Goal: Task Accomplishment & Management: Use online tool/utility

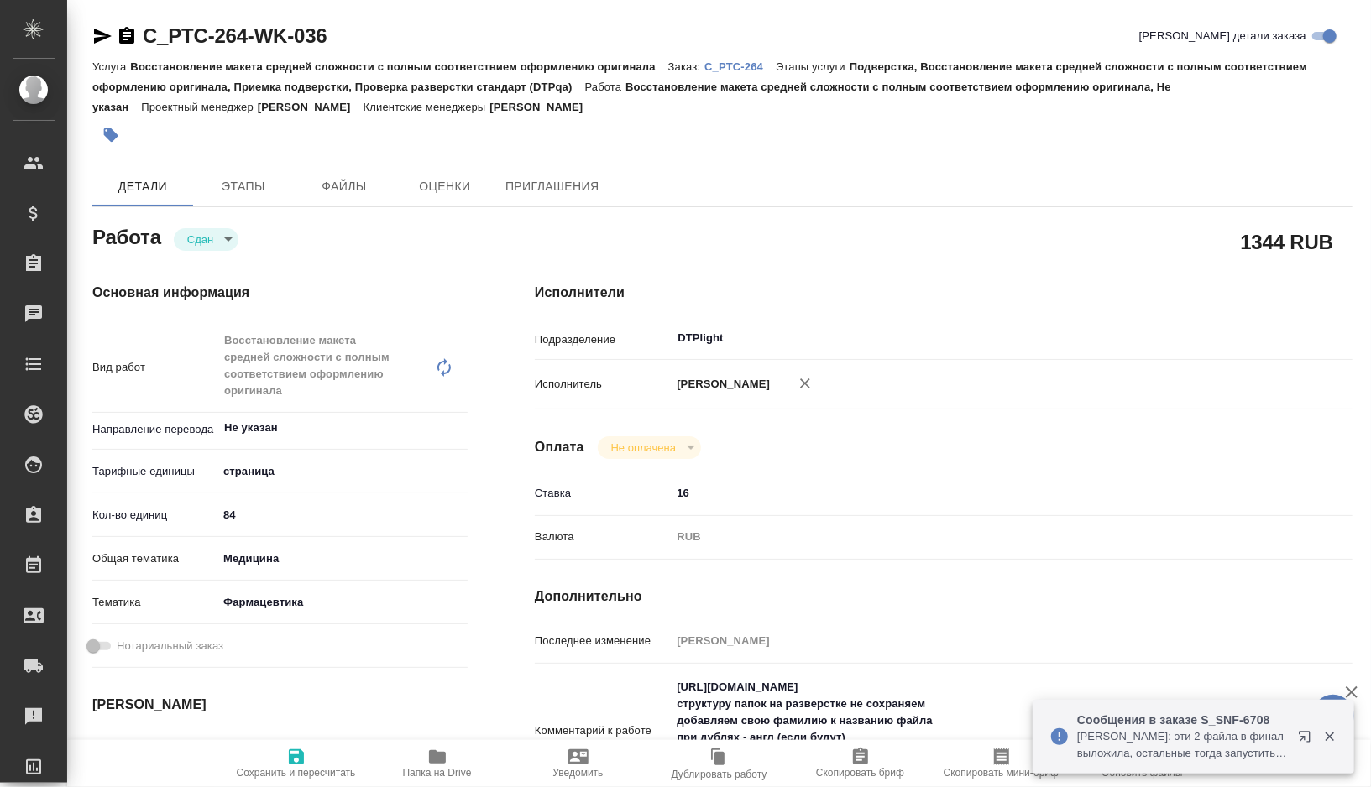
type textarea "x"
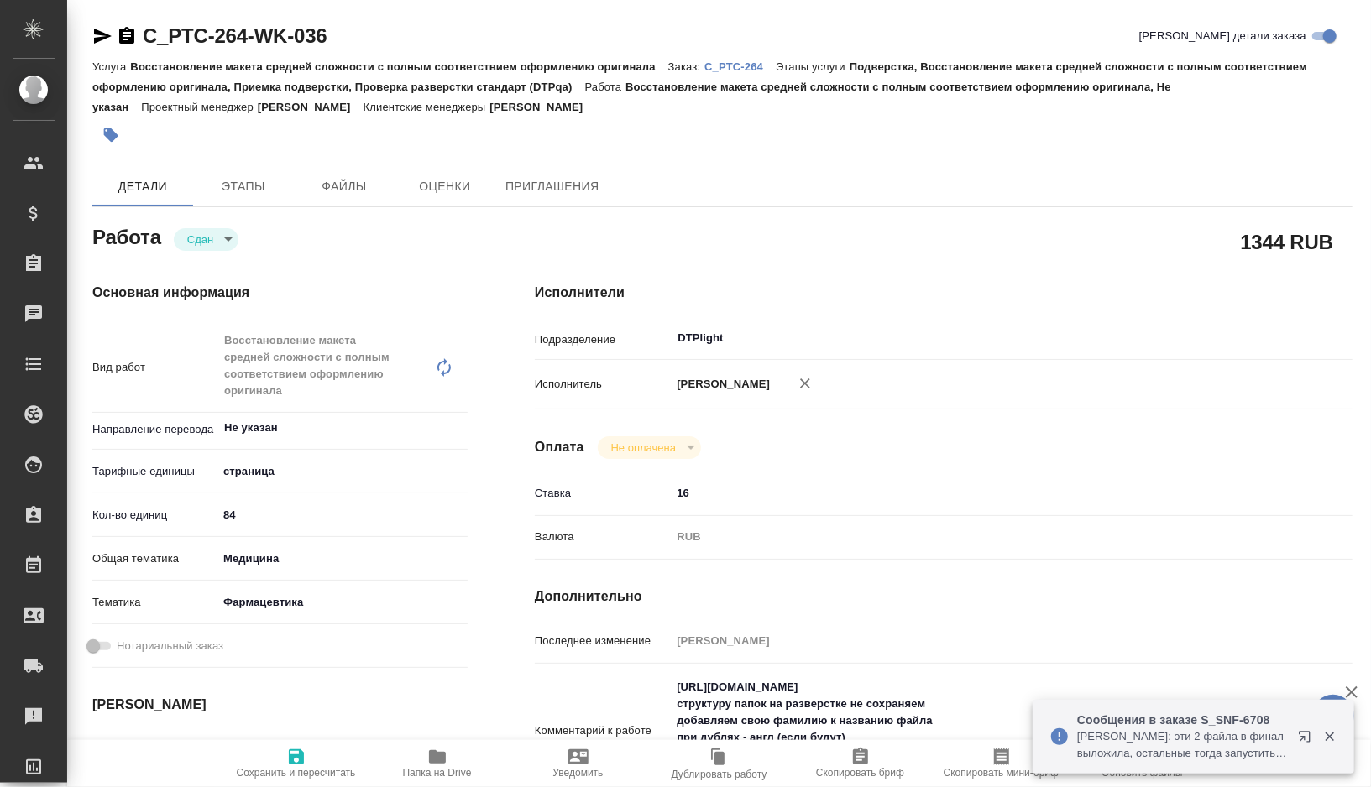
type textarea "x"
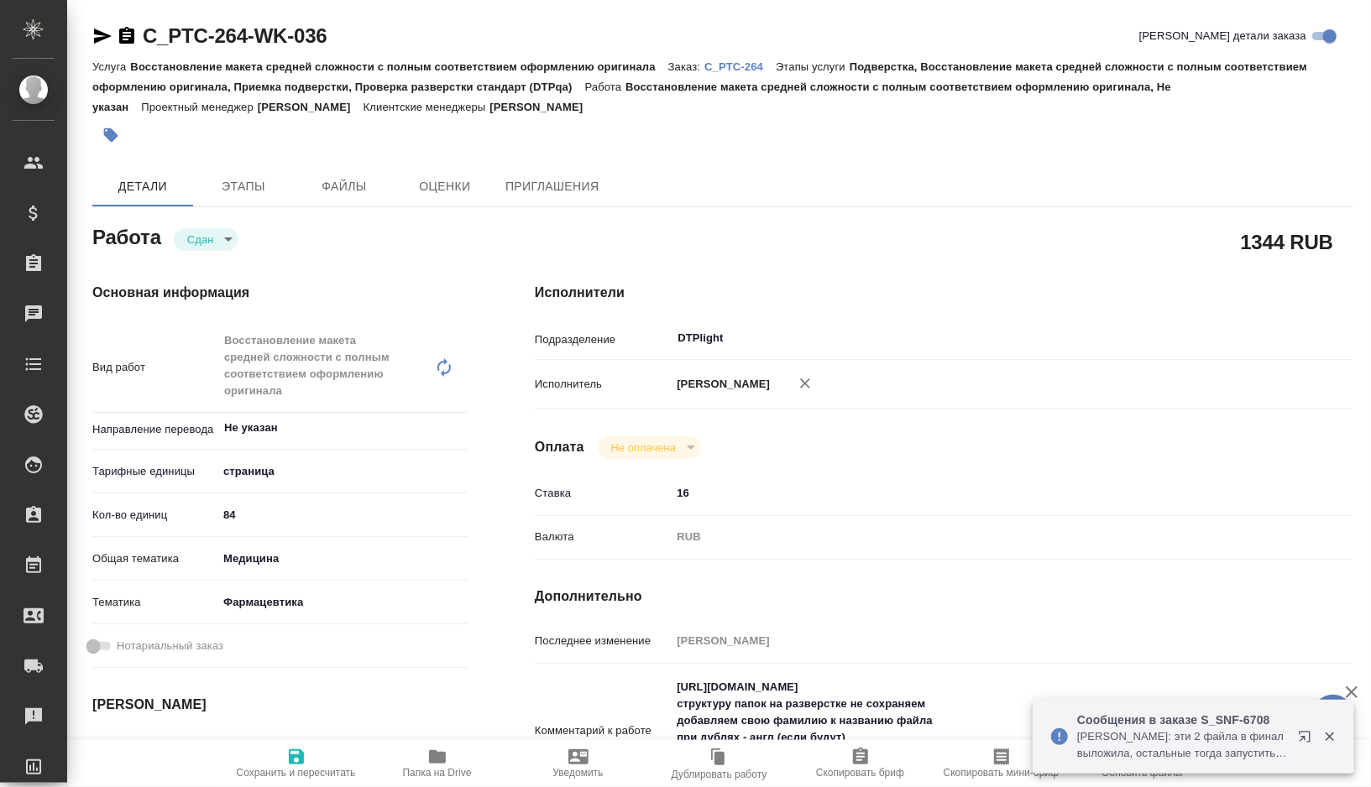
type textarea "x"
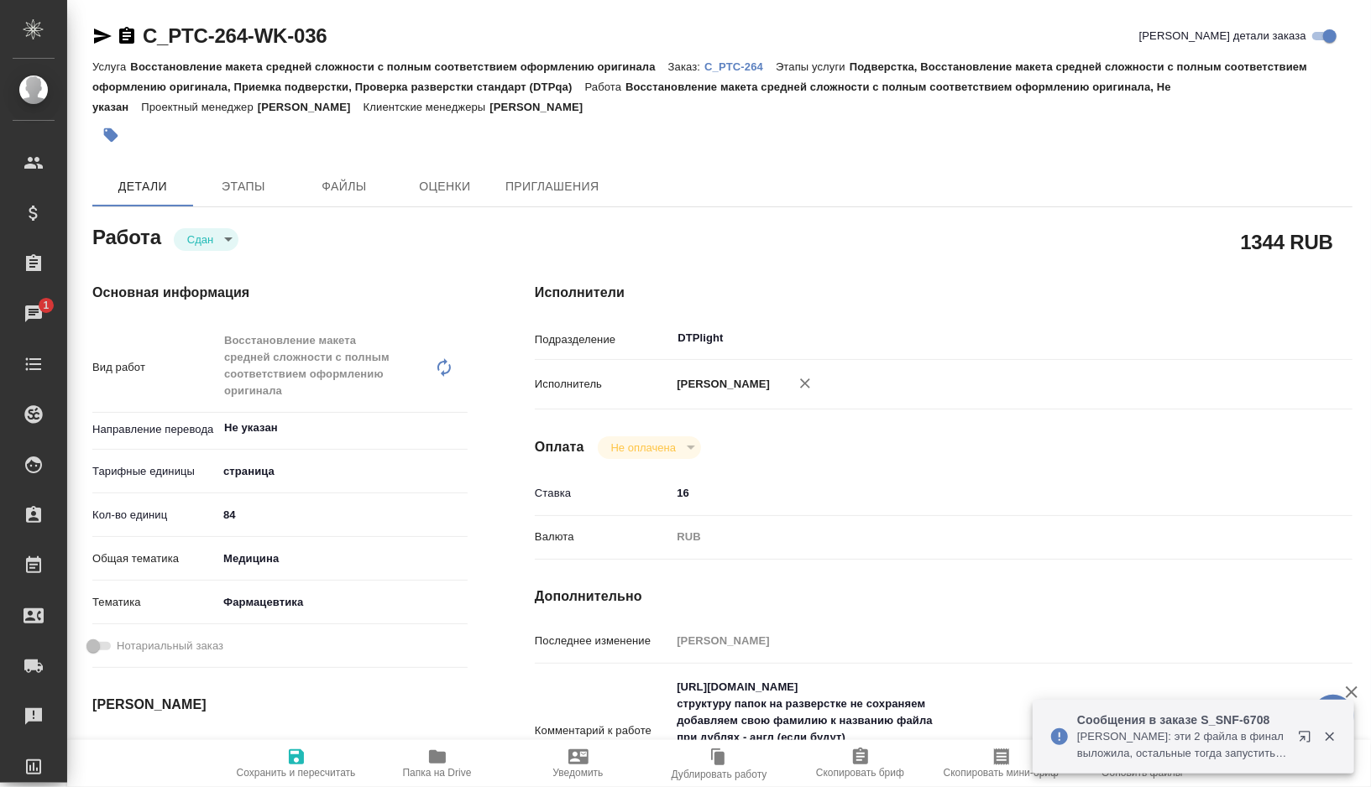
click at [739, 63] on p "C_PTC-264" at bounding box center [739, 66] width 71 height 13
type textarea "x"
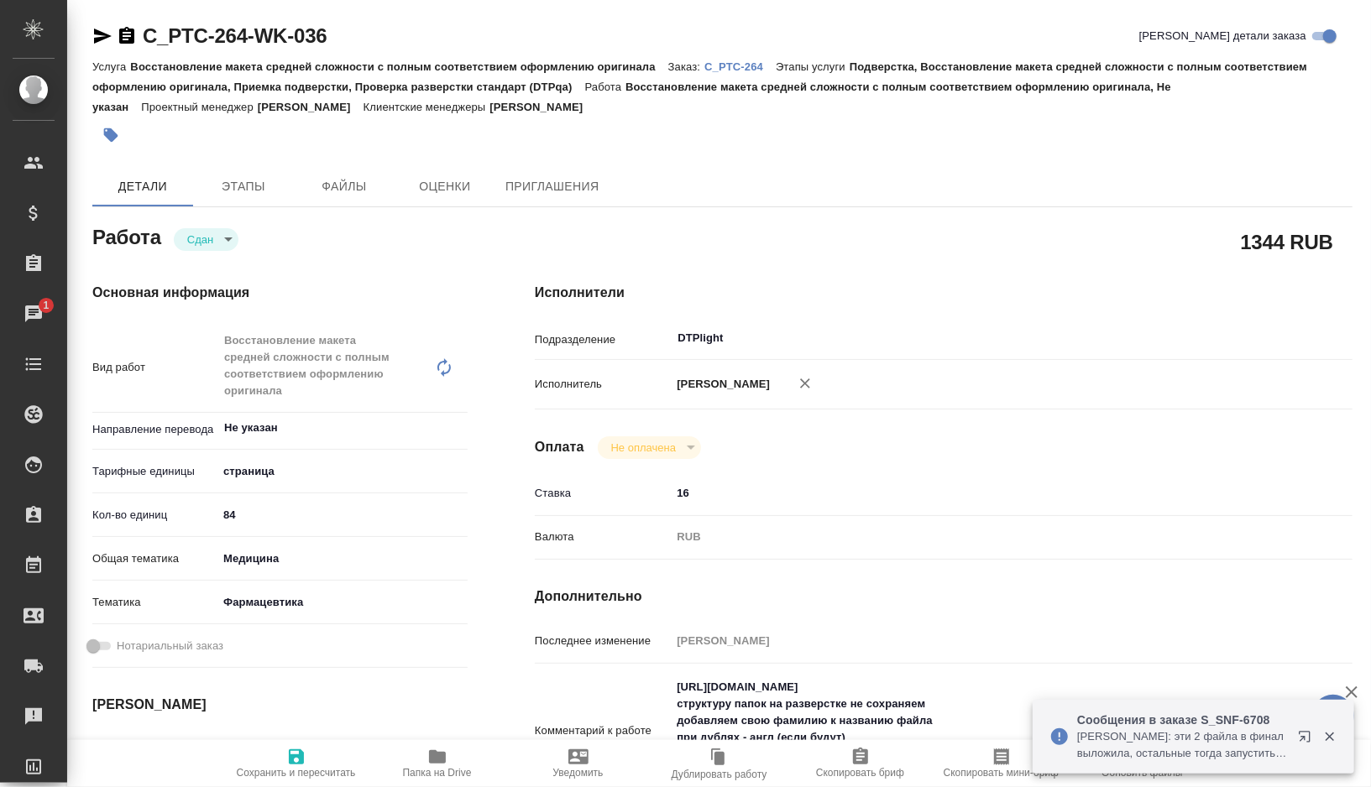
type textarea "x"
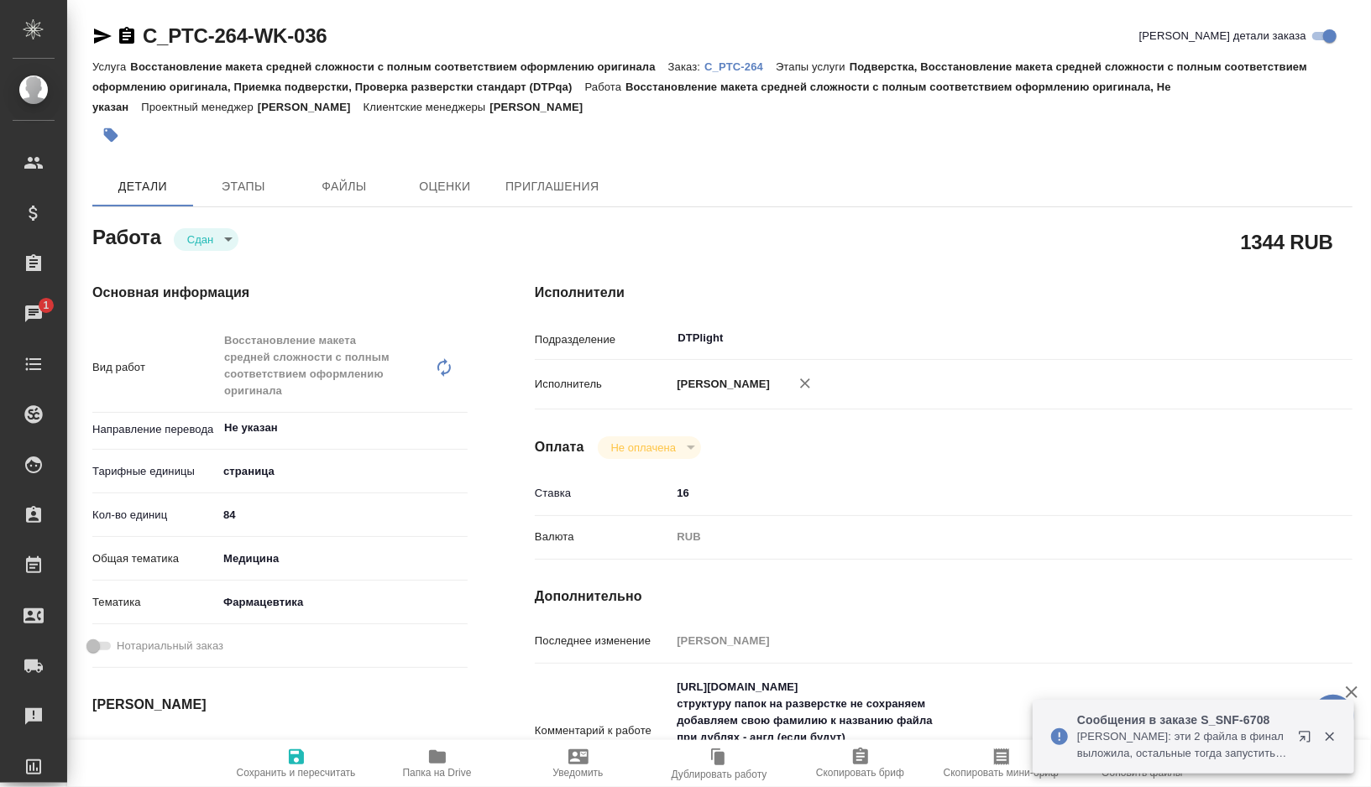
type textarea "x"
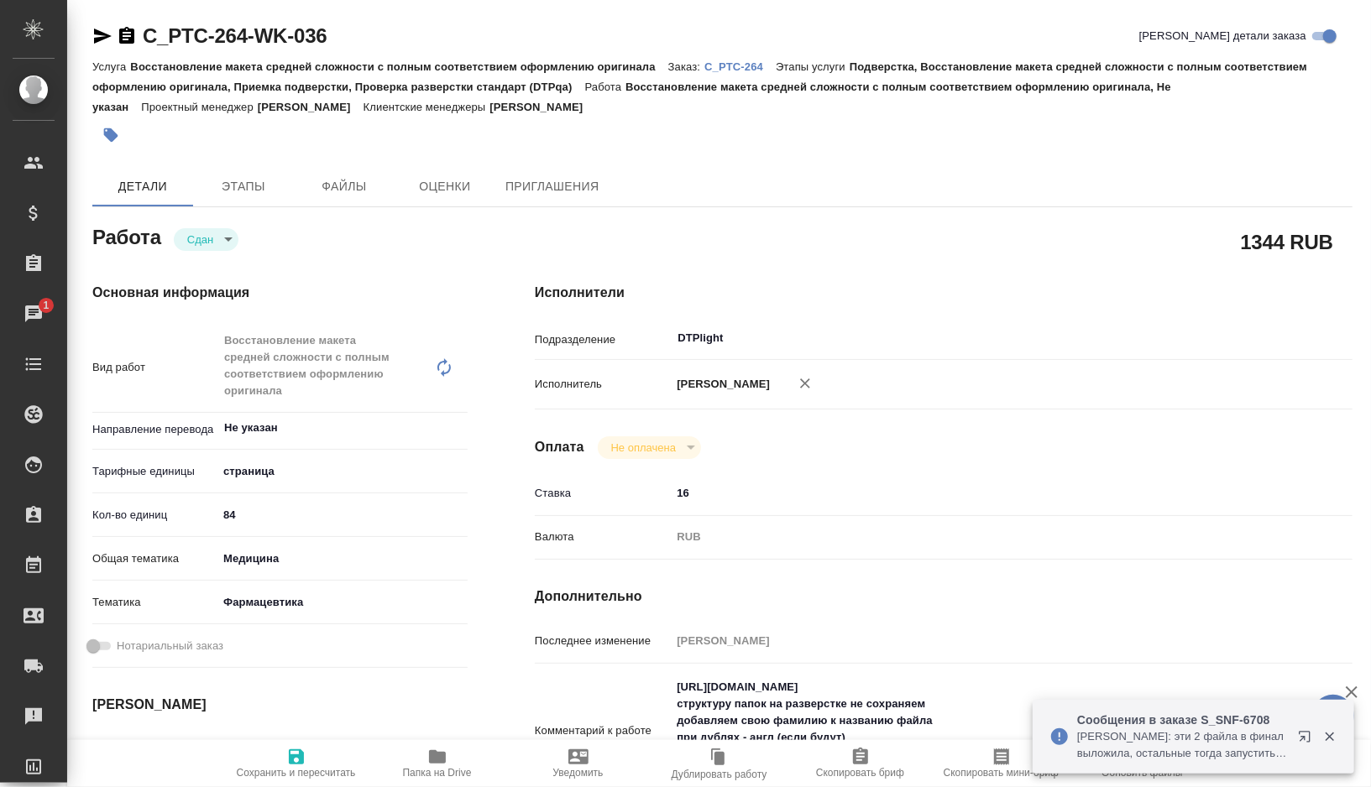
type textarea "x"
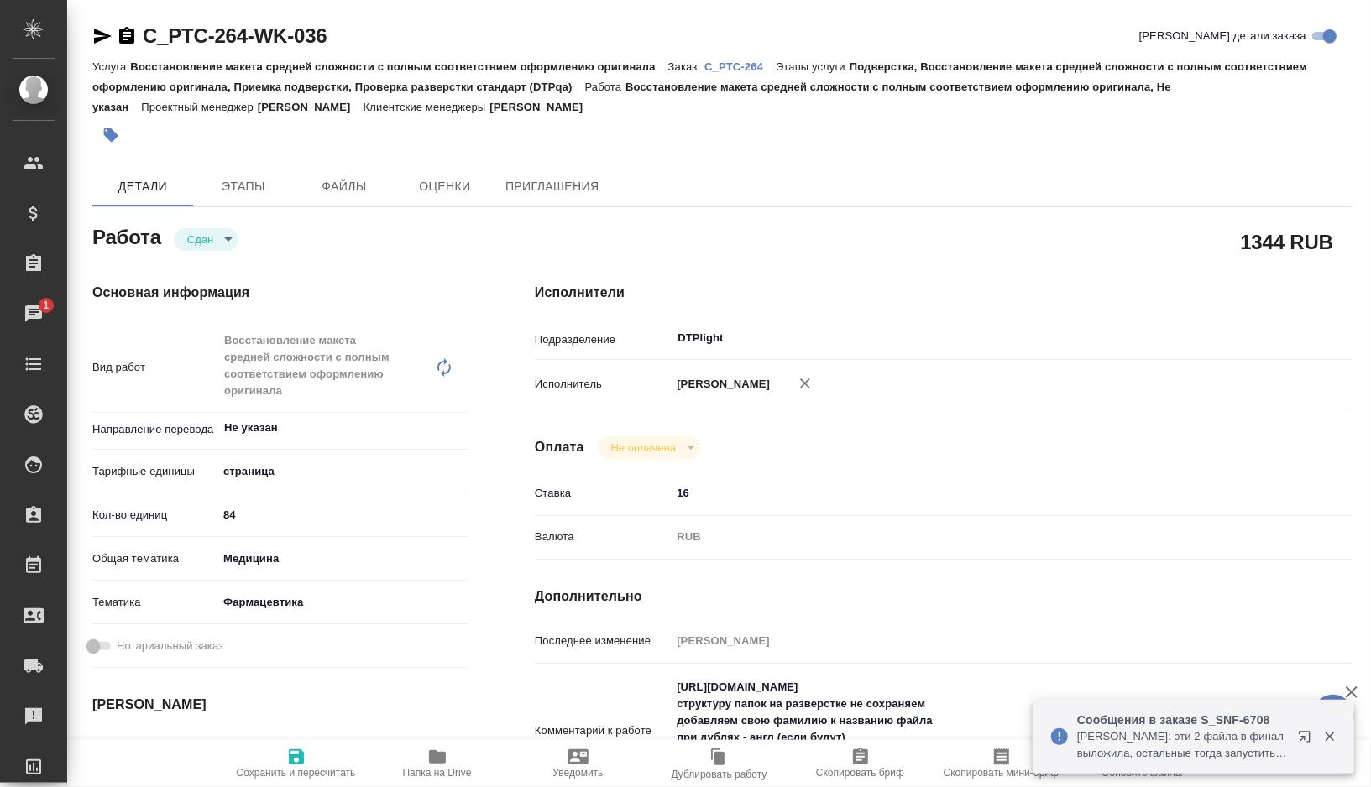
type textarea "x"
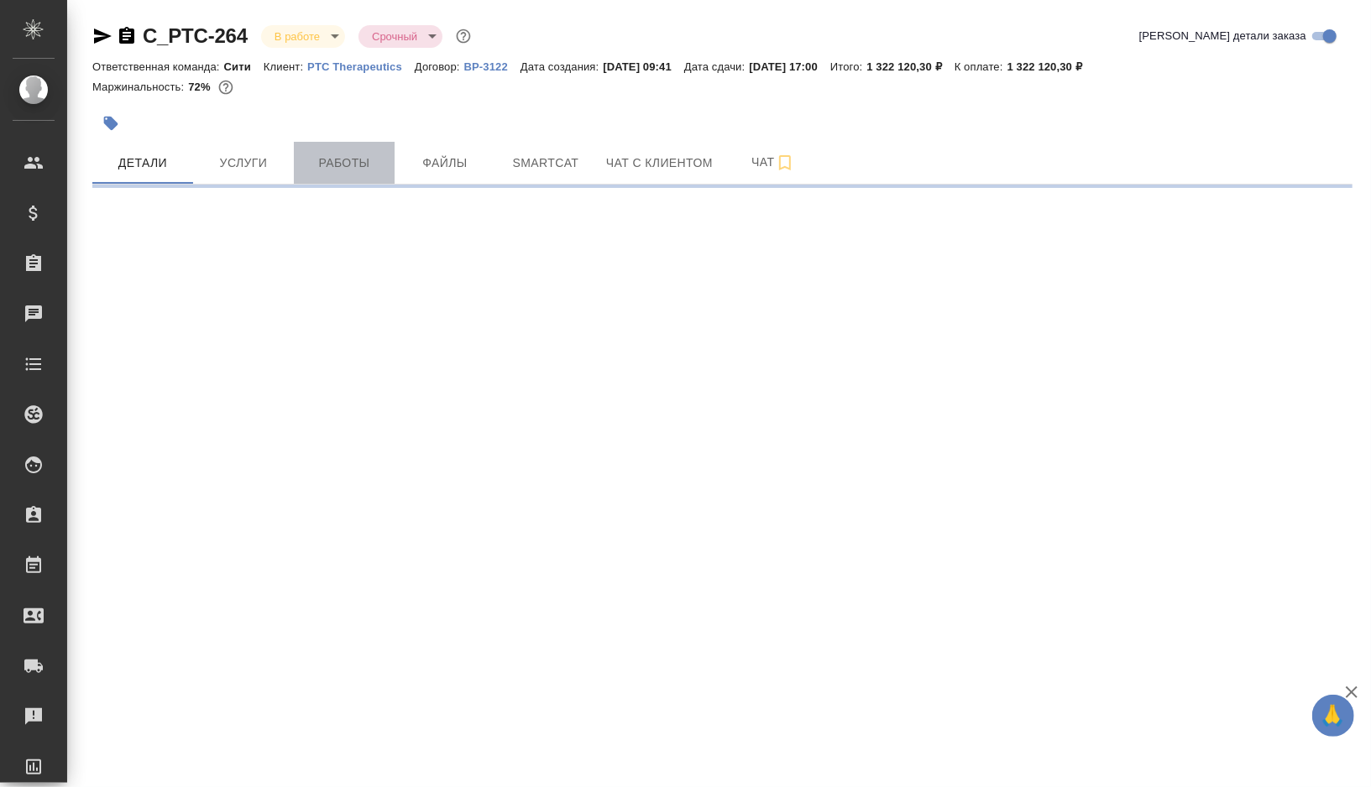
click at [363, 180] on button "Работы" at bounding box center [344, 163] width 101 height 42
select select "RU"
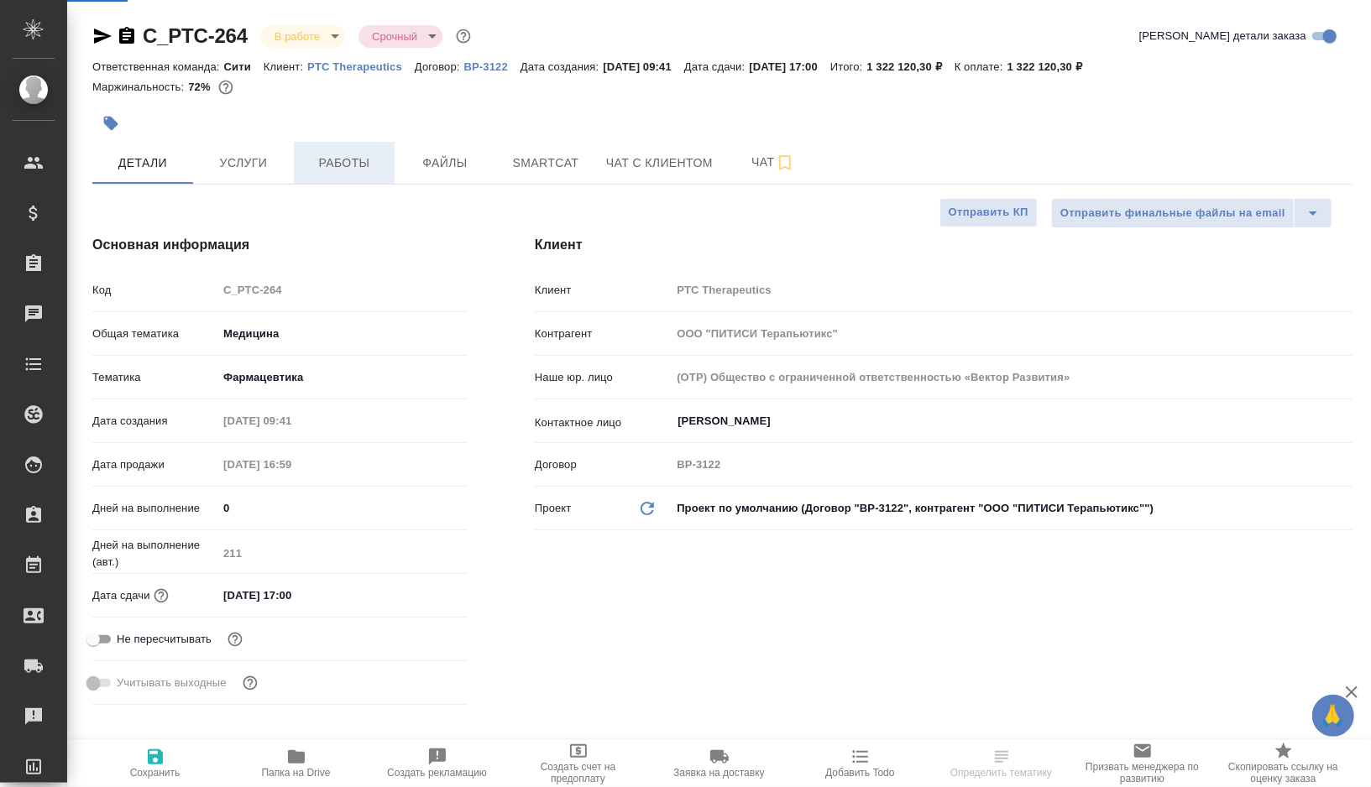
type textarea "x"
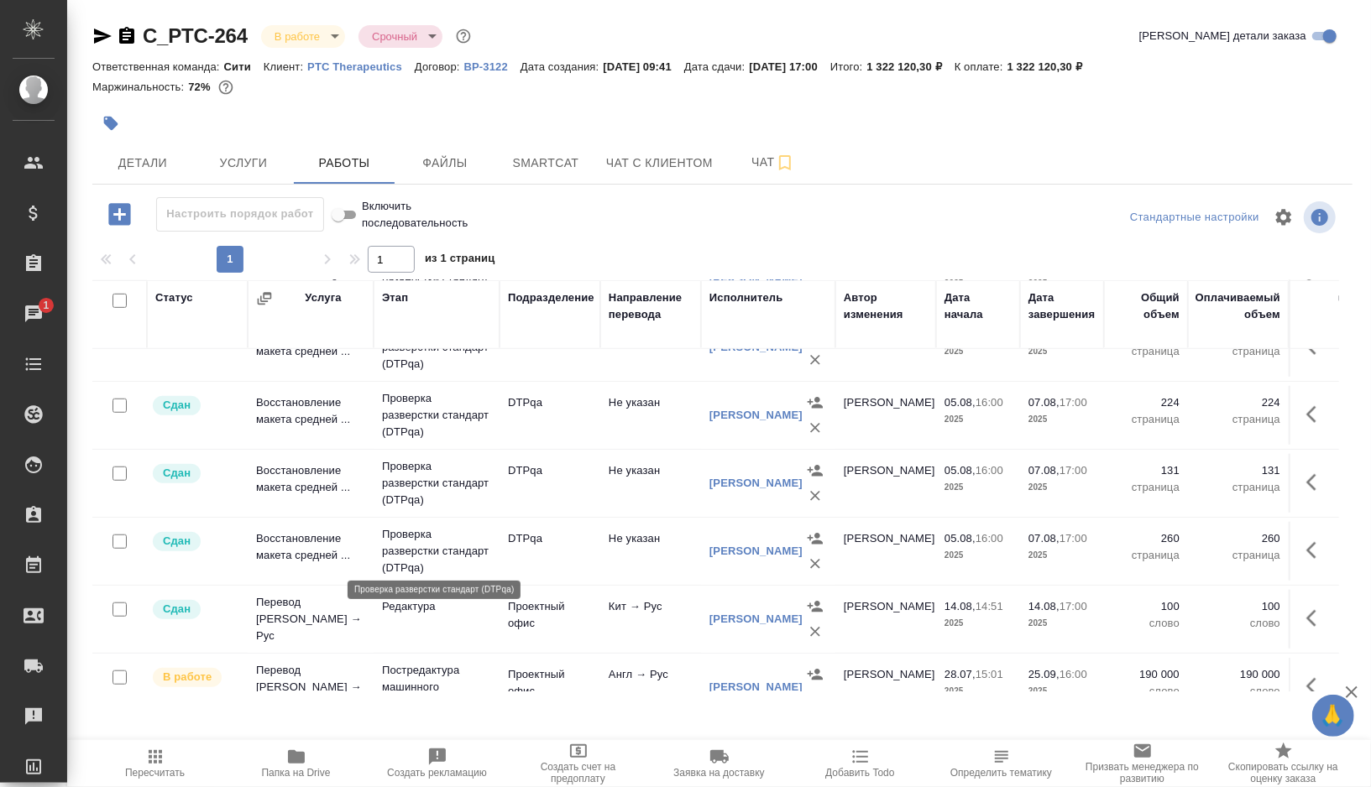
scroll to position [1105, 0]
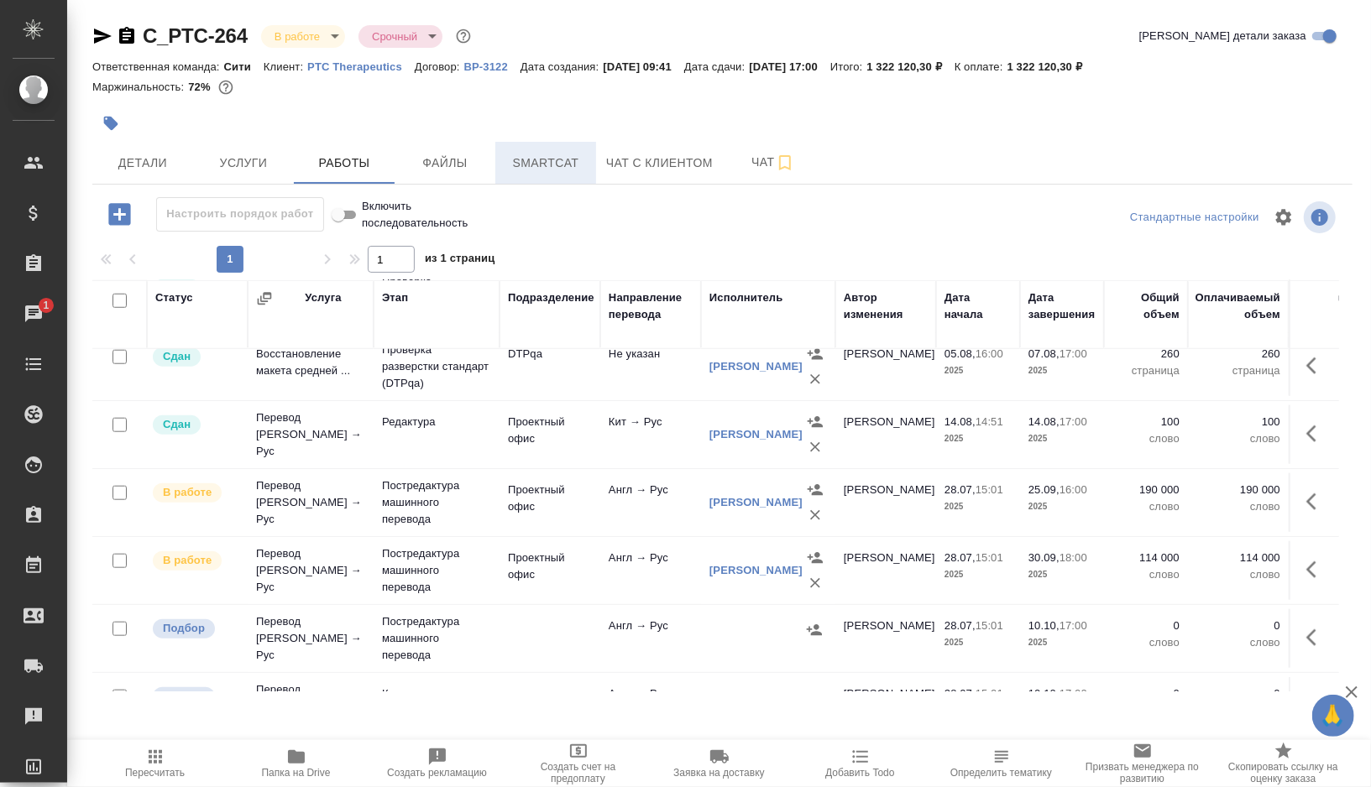
click at [570, 154] on span "Smartcat" at bounding box center [545, 163] width 81 height 21
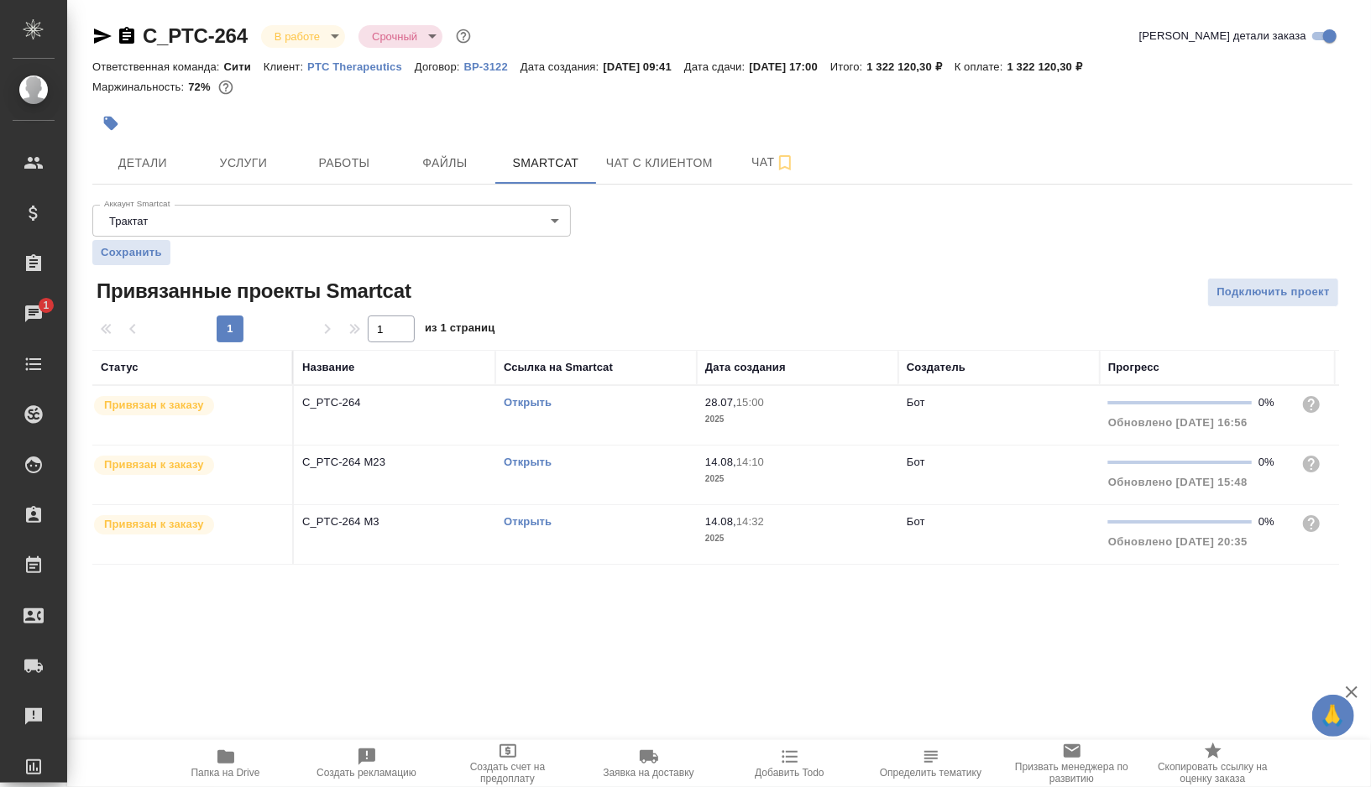
click at [526, 400] on link "Открыть" at bounding box center [528, 402] width 48 height 13
click at [528, 462] on link "Открыть" at bounding box center [528, 462] width 48 height 13
click at [339, 153] on span "Работы" at bounding box center [344, 163] width 81 height 21
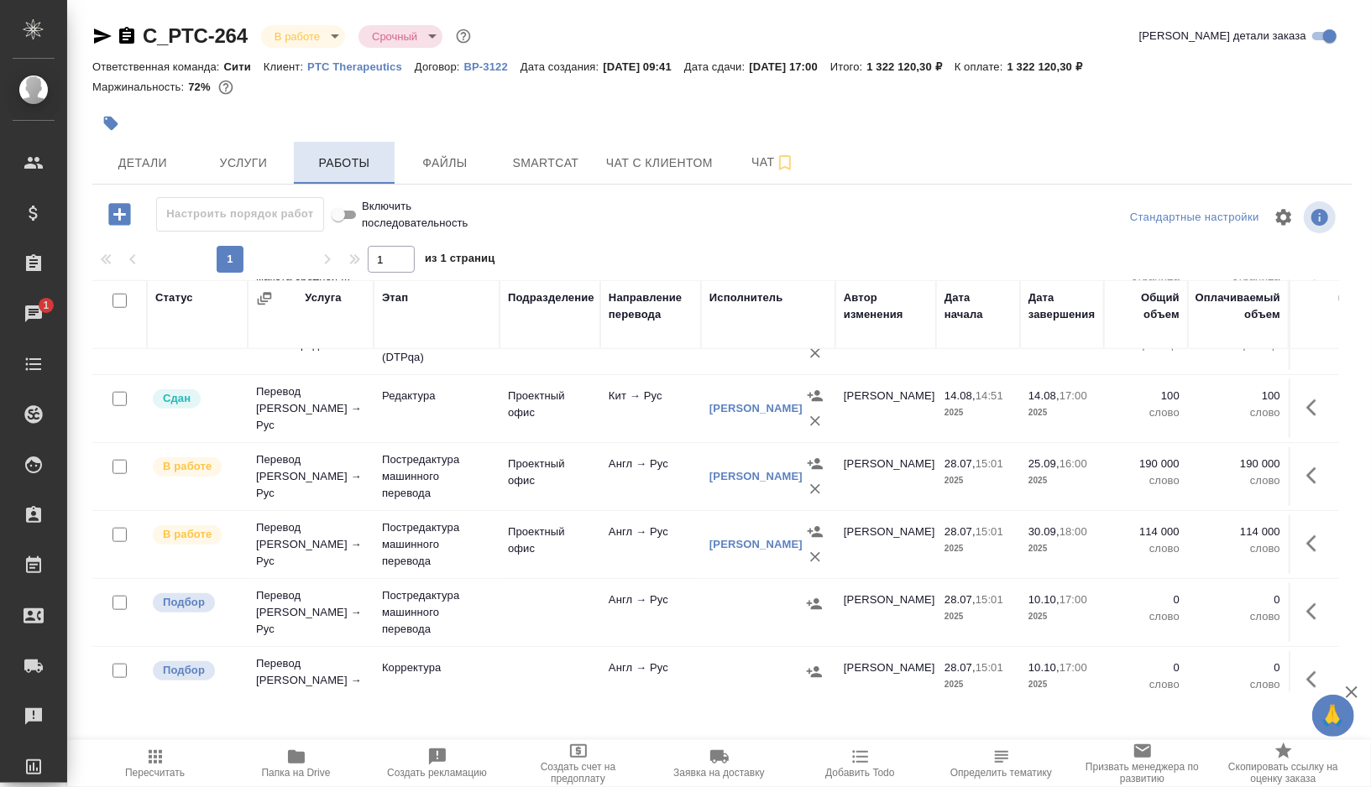
scroll to position [1132, 0]
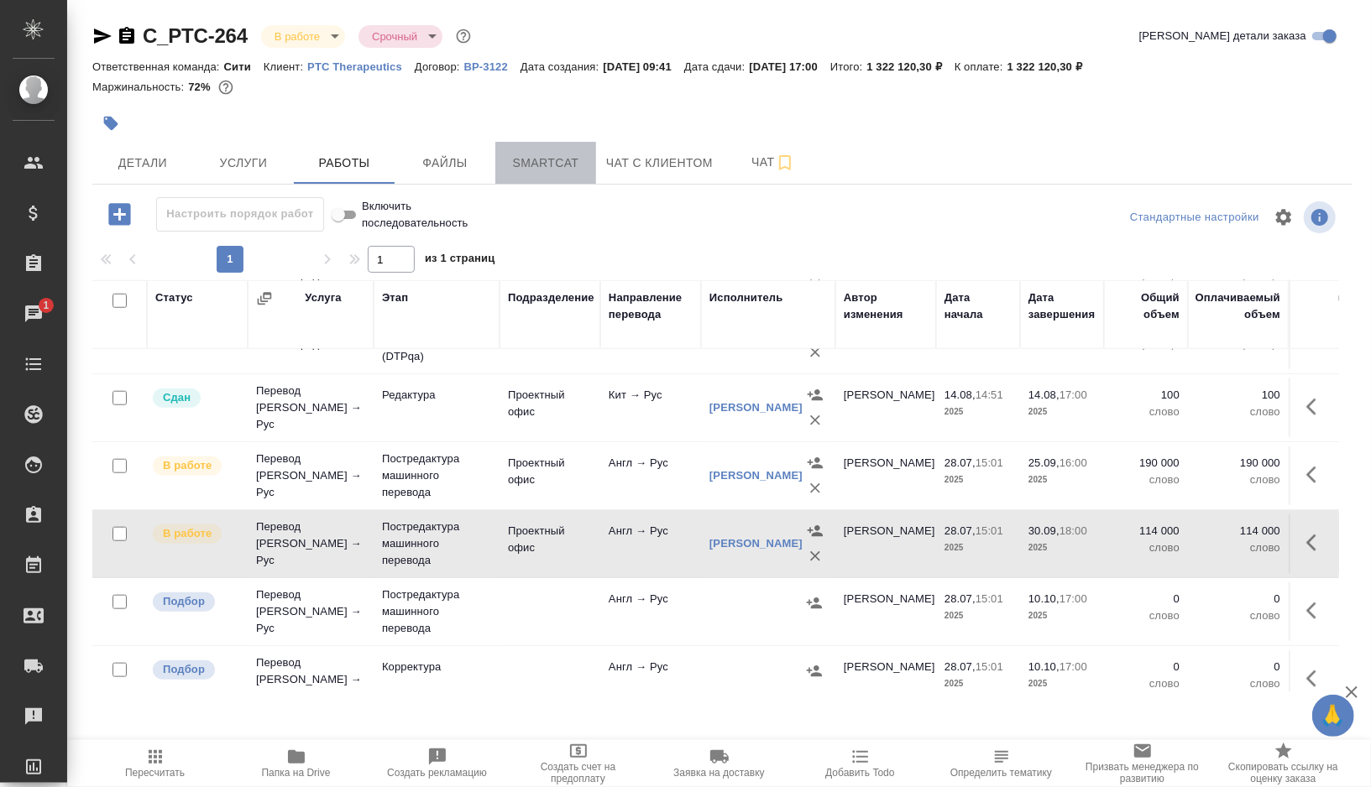
click at [571, 160] on span "Smartcat" at bounding box center [545, 163] width 81 height 21
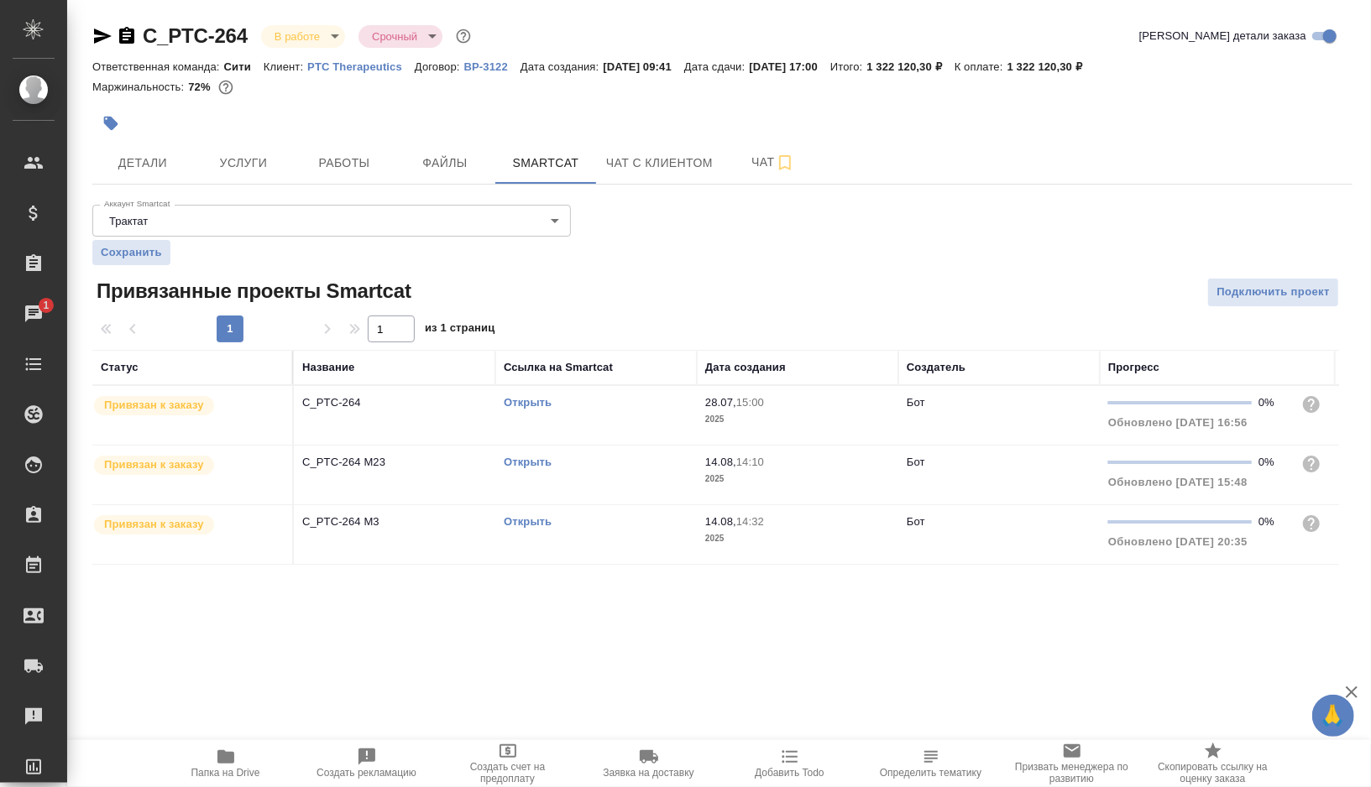
click at [525, 521] on link "Открыть" at bounding box center [528, 521] width 48 height 13
click at [223, 761] on icon "button" at bounding box center [225, 757] width 17 height 13
click at [531, 402] on link "Открыть" at bounding box center [528, 402] width 48 height 13
click at [522, 462] on link "Открыть" at bounding box center [528, 462] width 48 height 13
click at [536, 518] on link "Открыть" at bounding box center [528, 521] width 48 height 13
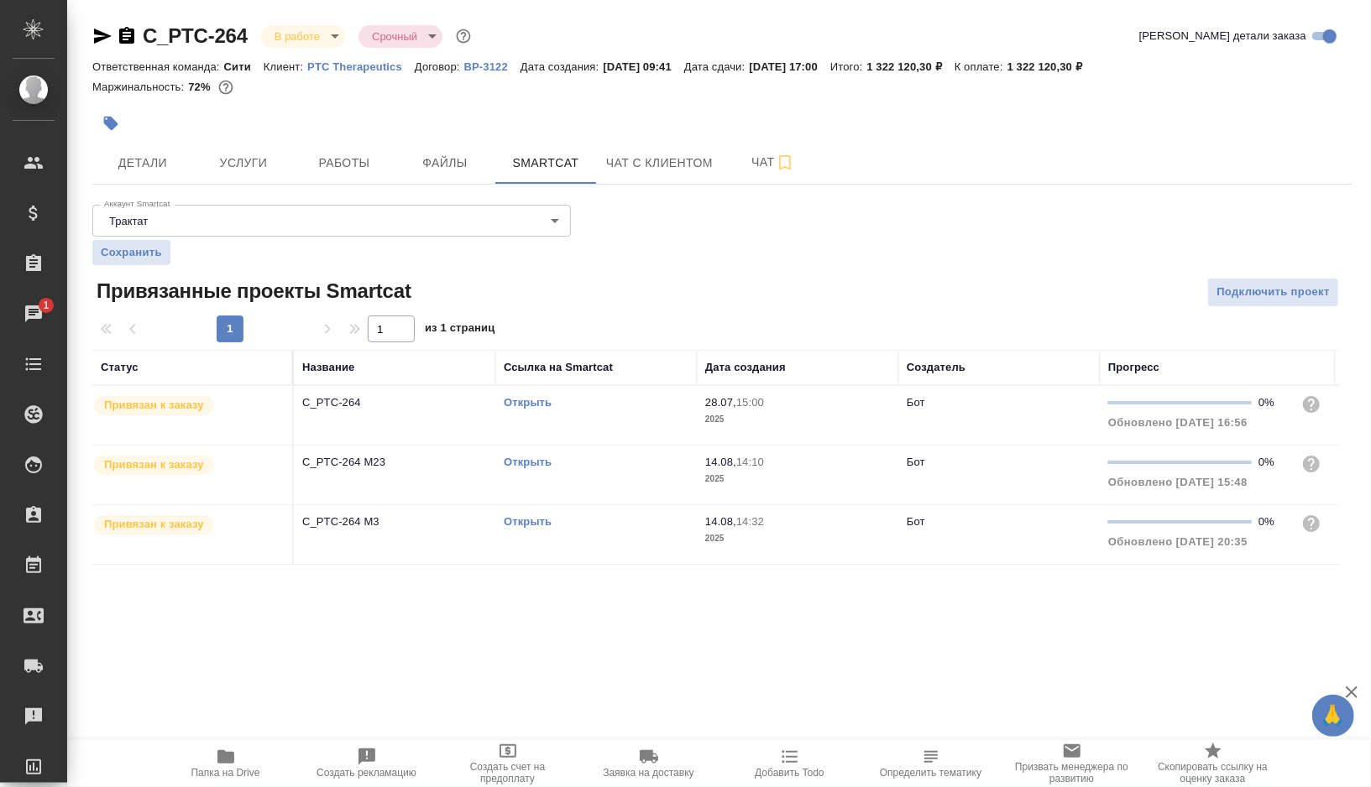
click at [525, 403] on link "Открыть" at bounding box center [528, 402] width 48 height 13
click at [525, 462] on link "Открыть" at bounding box center [528, 462] width 48 height 13
click at [524, 520] on link "Открыть" at bounding box center [528, 521] width 48 height 13
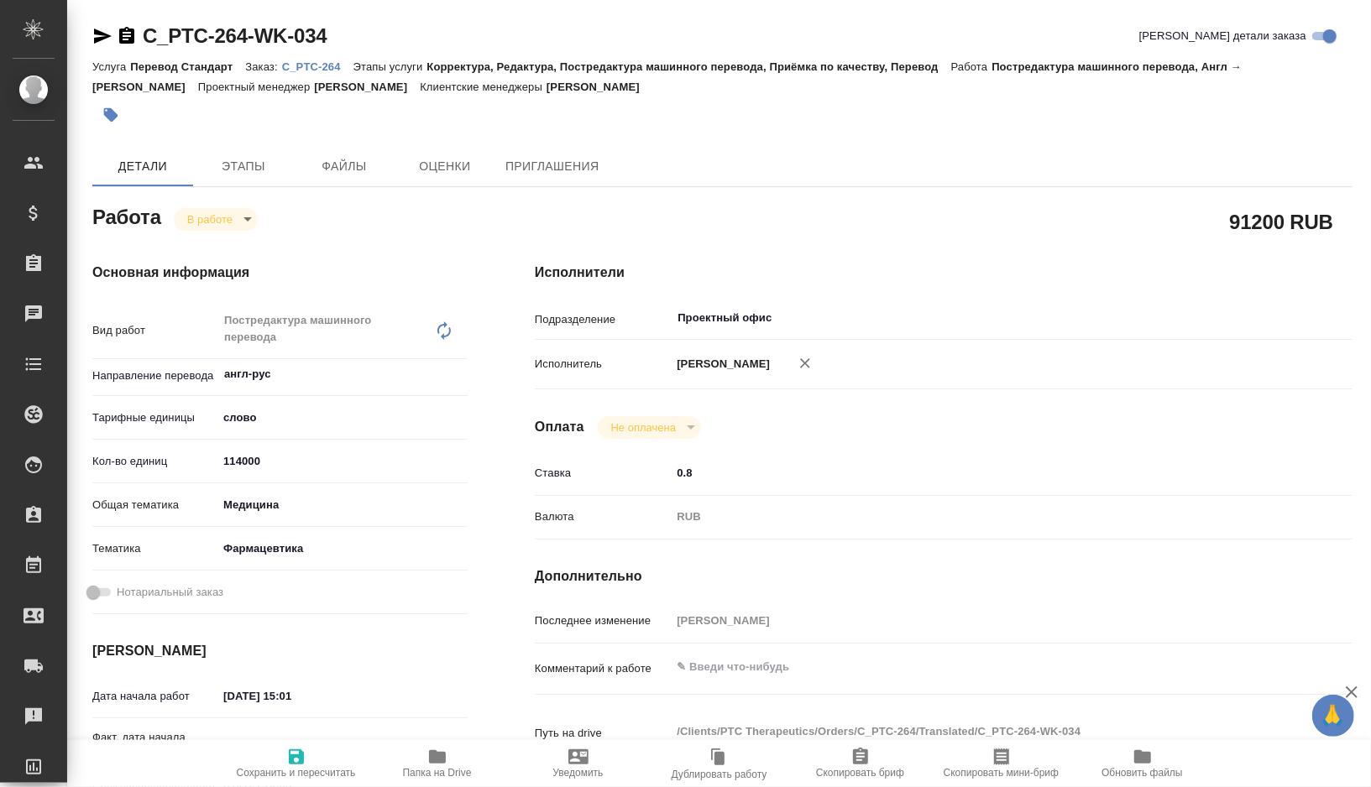
type textarea "x"
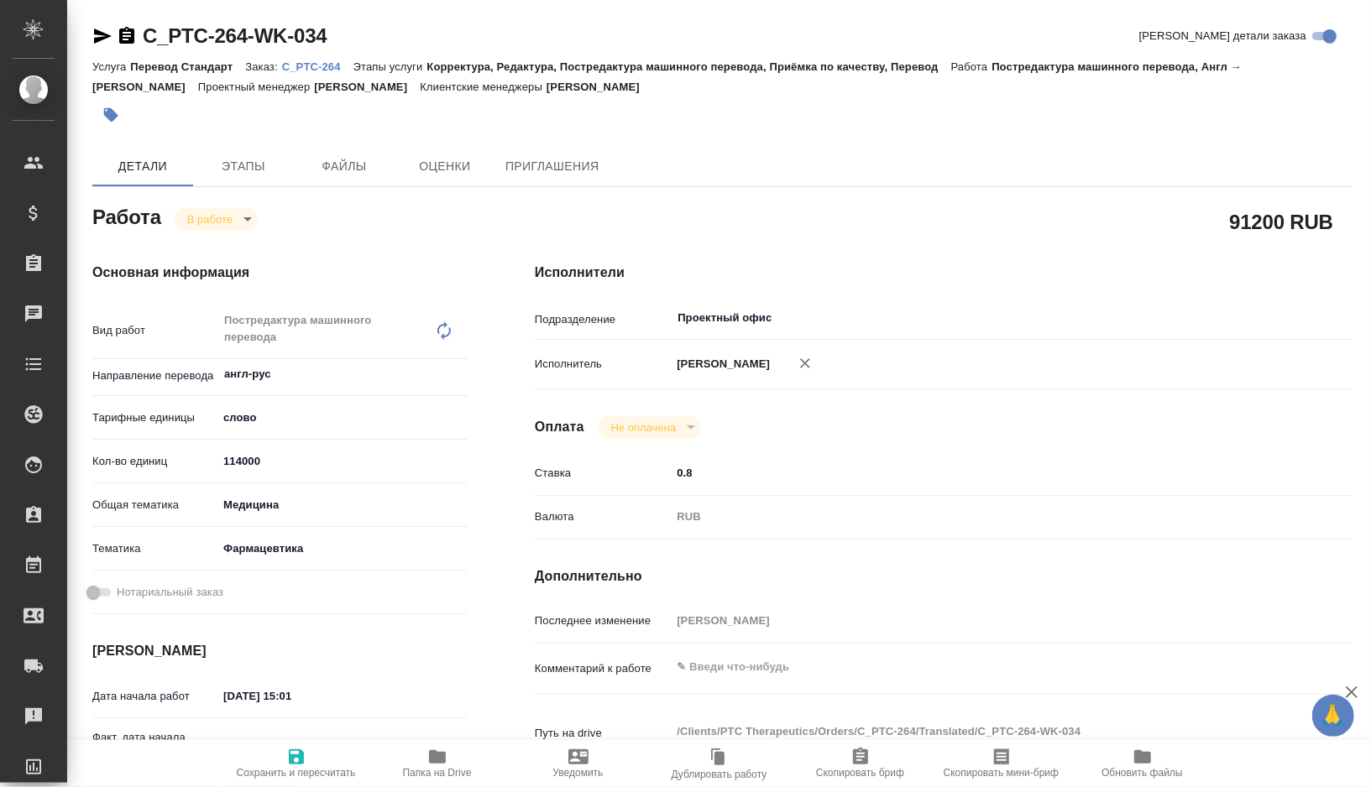
type textarea "x"
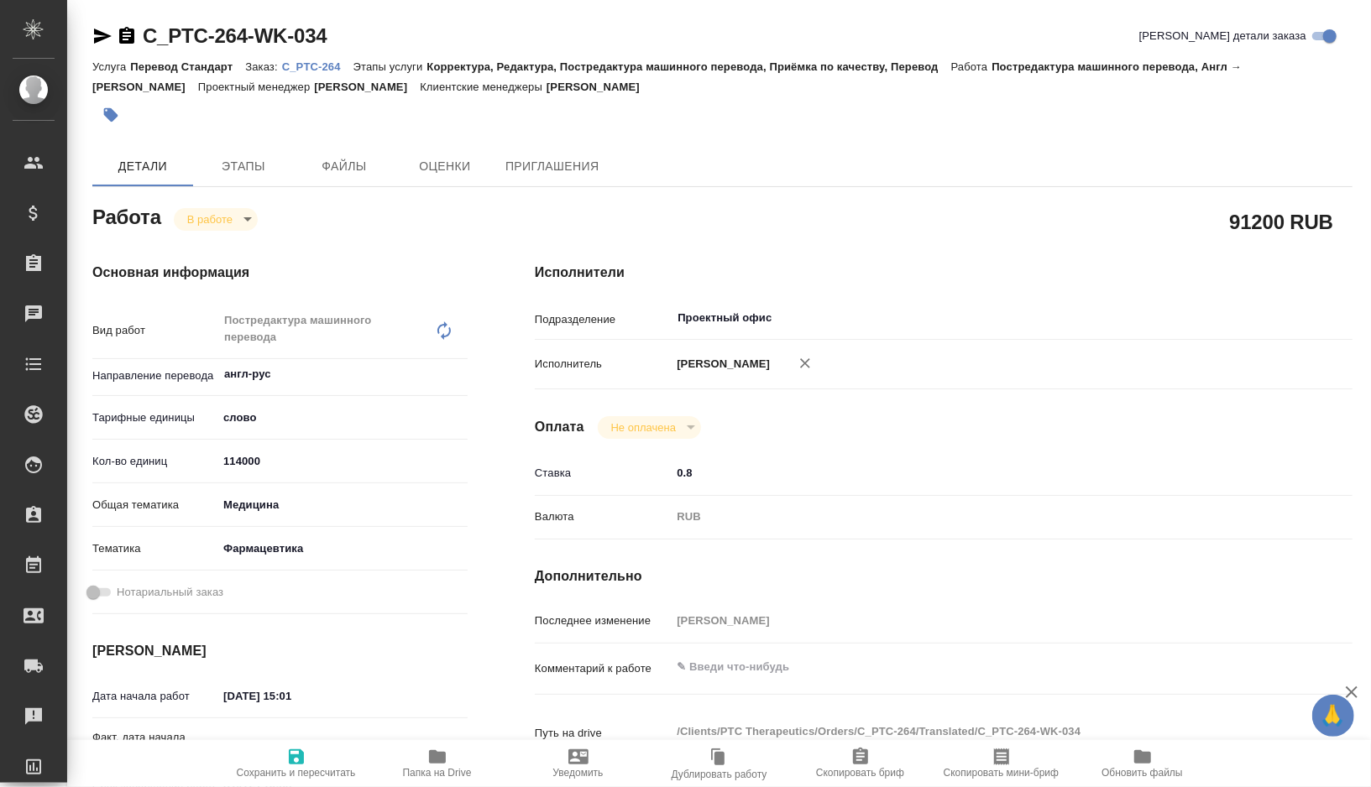
type textarea "x"
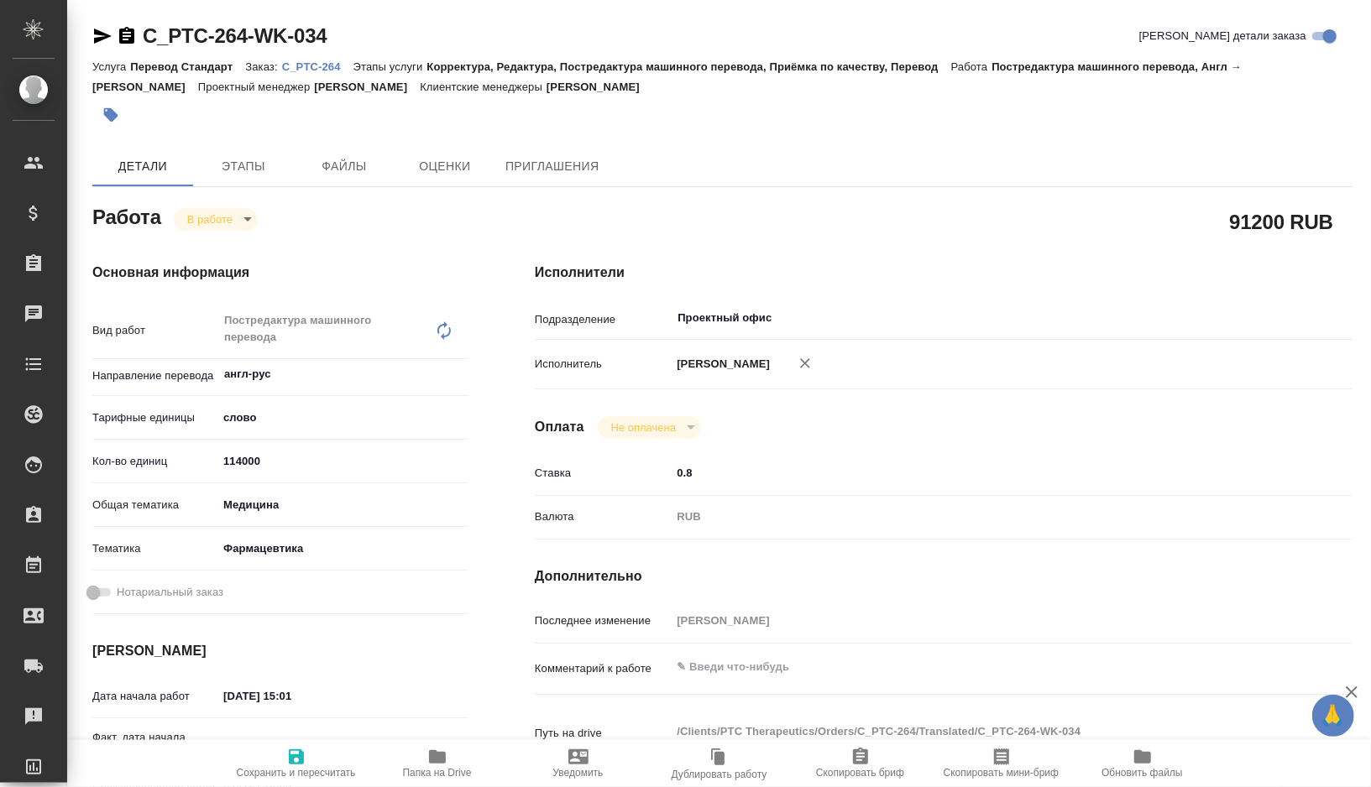
type textarea "x"
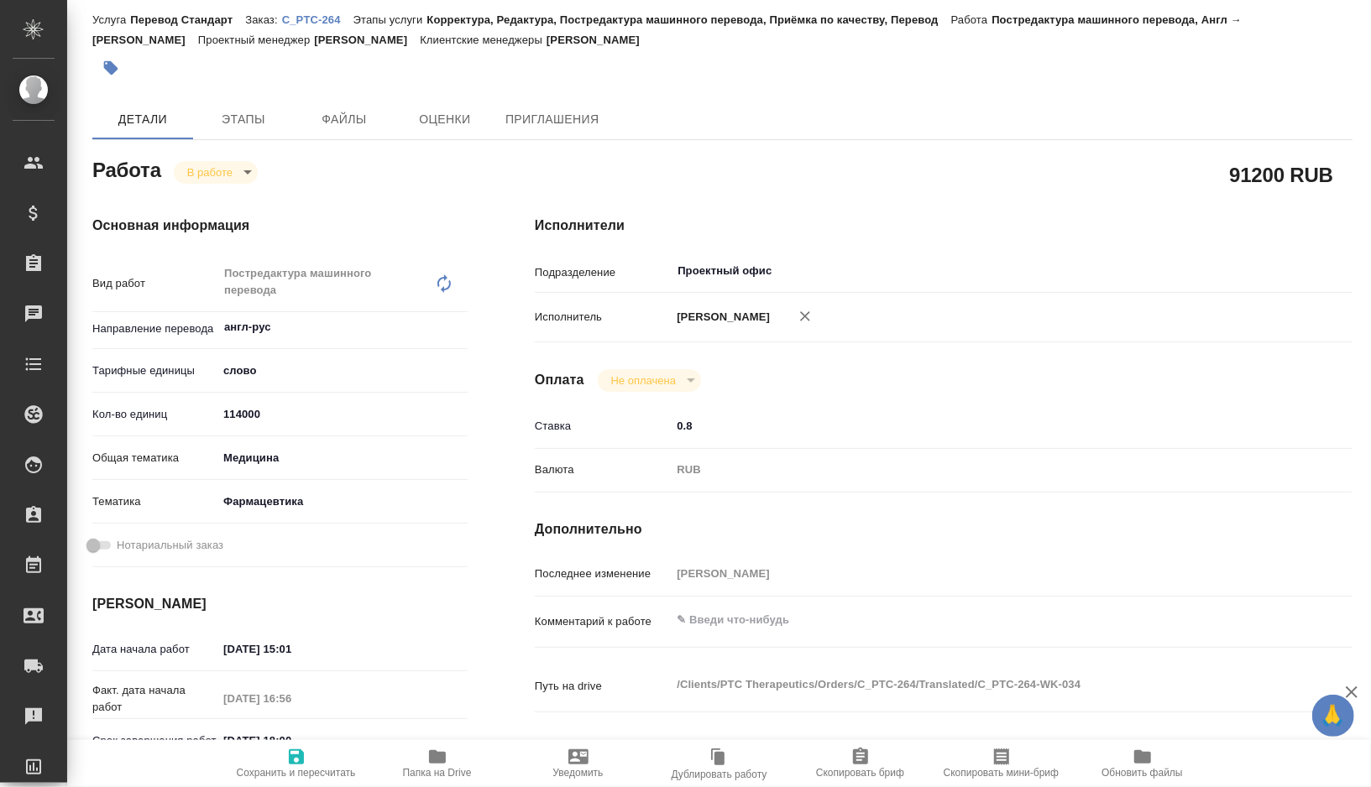
type textarea "x"
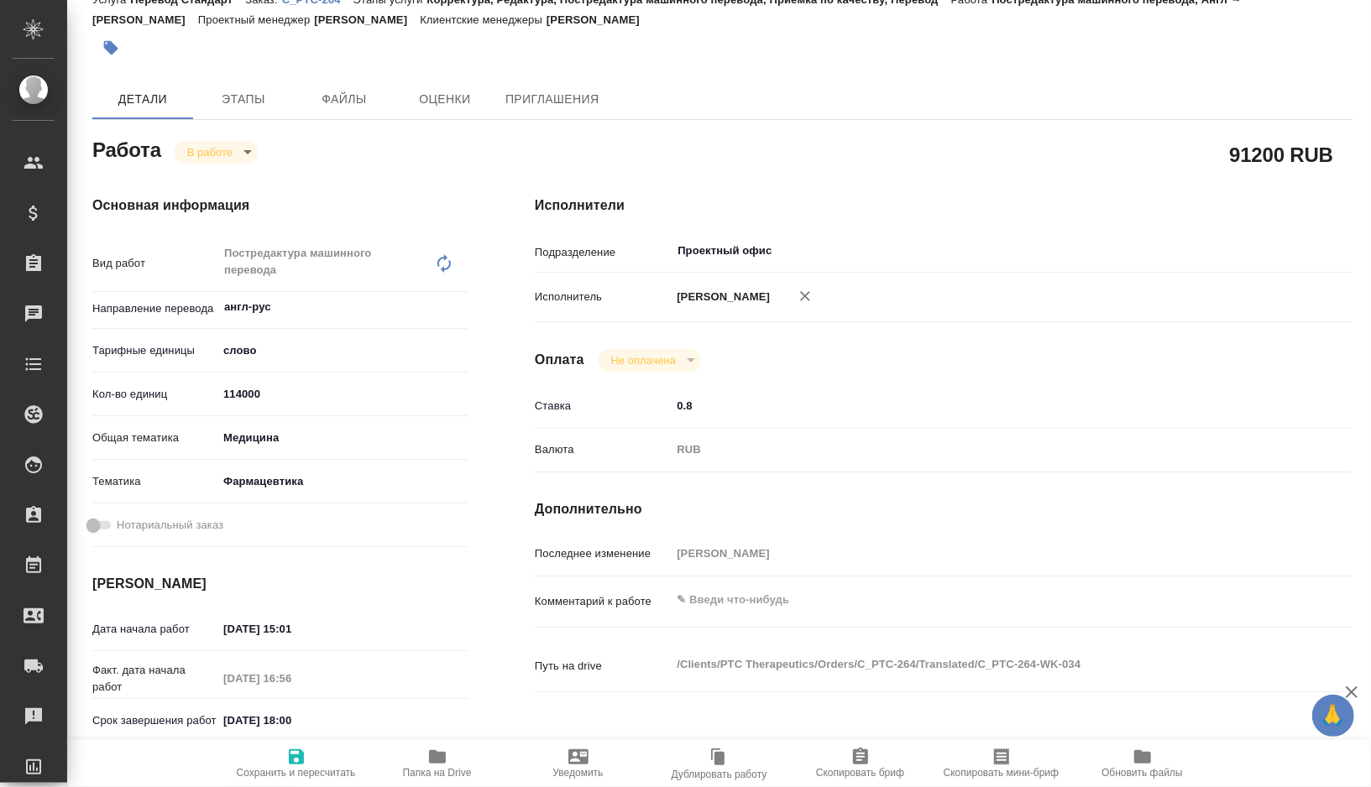
type textarea "x"
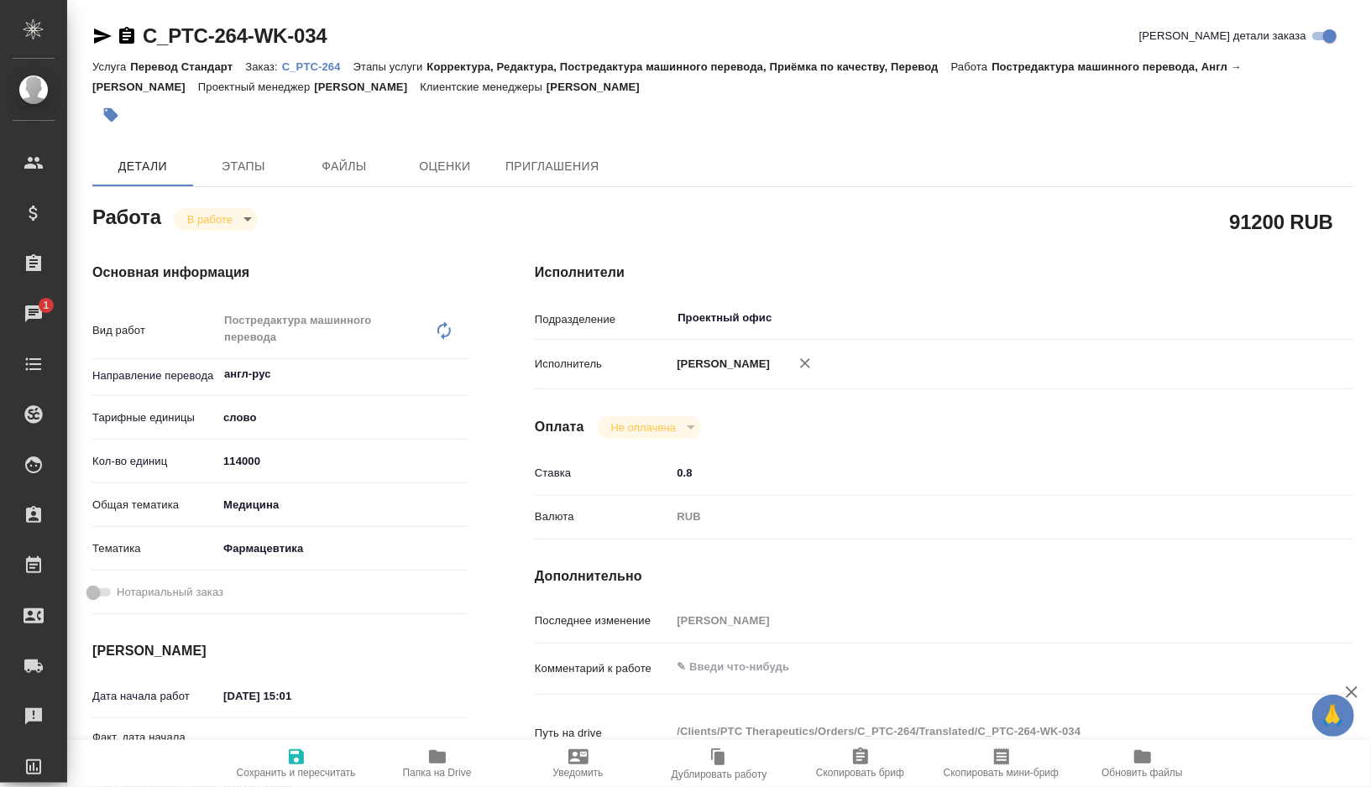
type textarea "x"
